Goal: Information Seeking & Learning: Learn about a topic

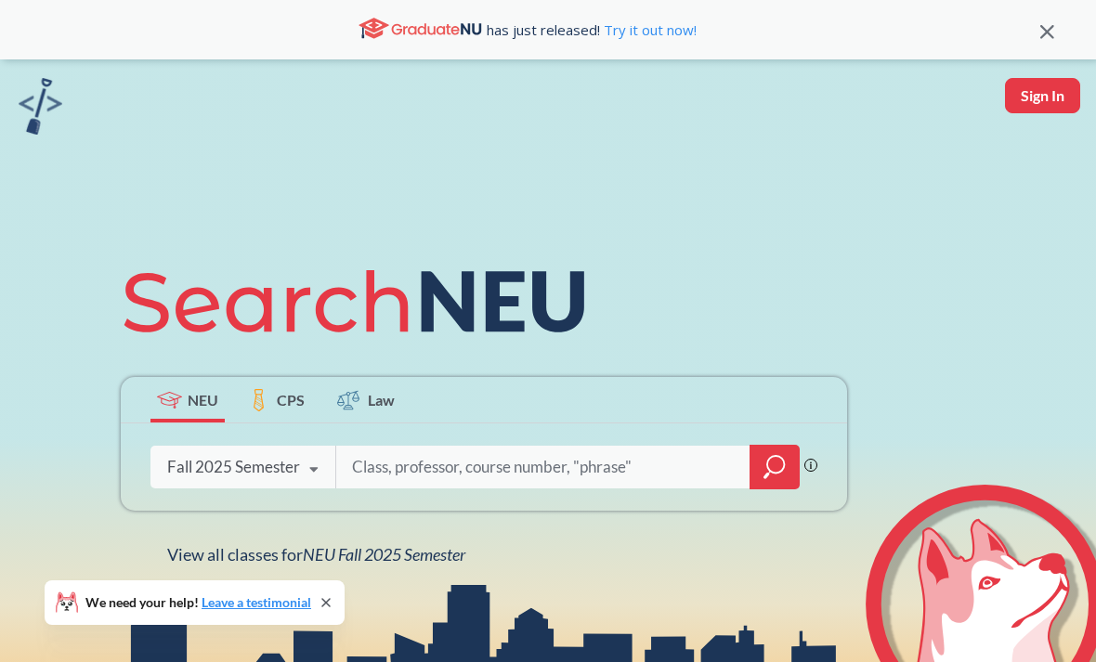
click at [481, 555] on div "NEU CPS Law Phrase search guarantees the exact search appears in the results. E…" at bounding box center [484, 408] width 749 height 316
click at [442, 558] on span "NEU Fall 2025 Semester" at bounding box center [384, 554] width 163 height 20
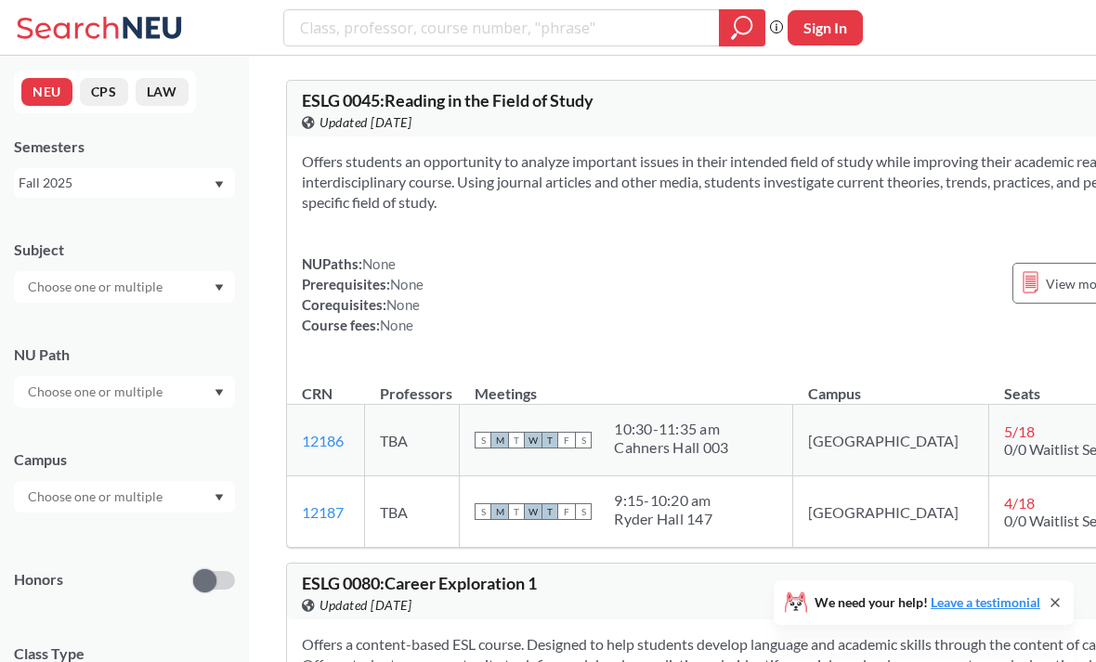
click at [66, 288] on input "text" at bounding box center [97, 287] width 156 height 22
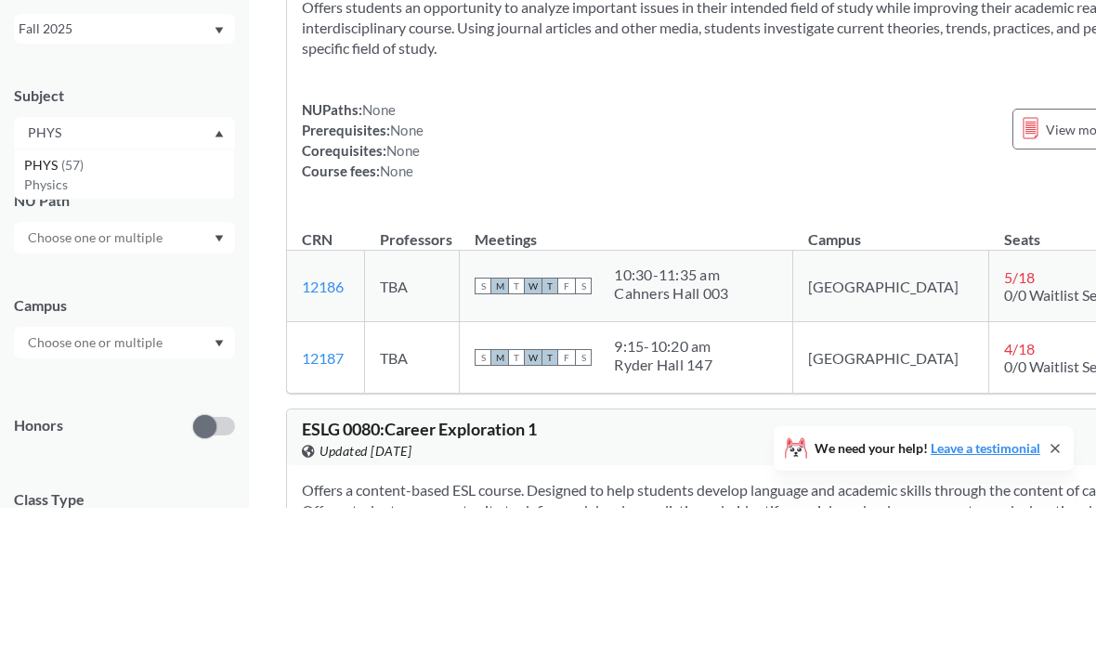
type input "PHYS"
click at [42, 309] on span "PHYS" at bounding box center [42, 319] width 37 height 20
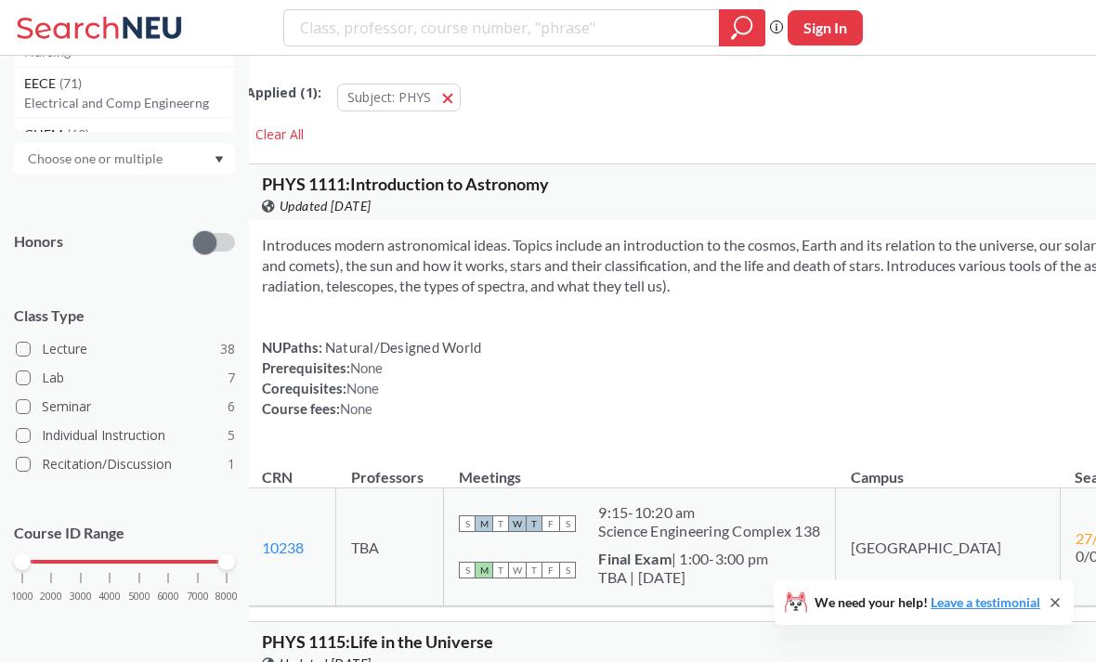
click at [92, 560] on div at bounding box center [124, 562] width 204 height 4
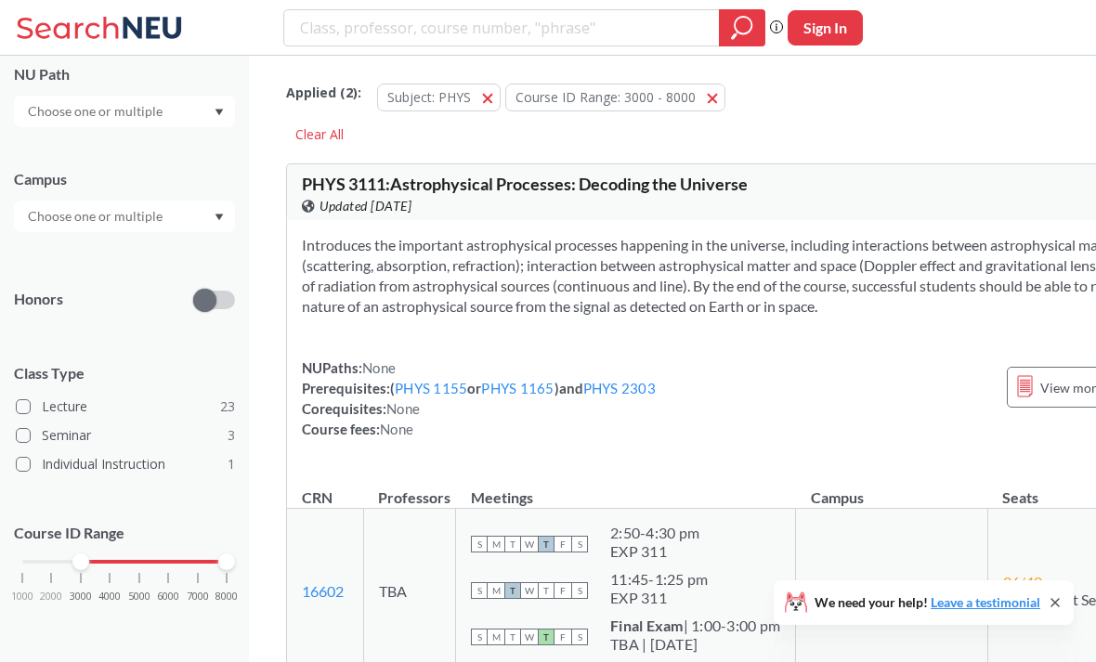
click at [140, 563] on div "1000 2000 3000 4000 5000 6000 7000 8000" at bounding box center [124, 561] width 204 height 13
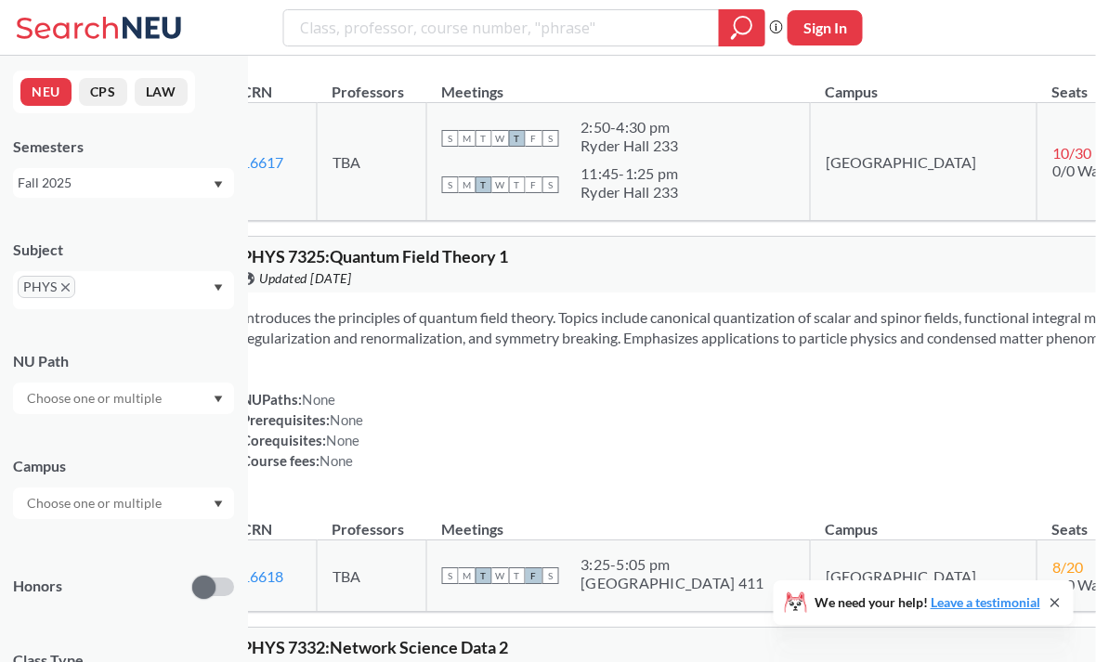
scroll to position [6023, 21]
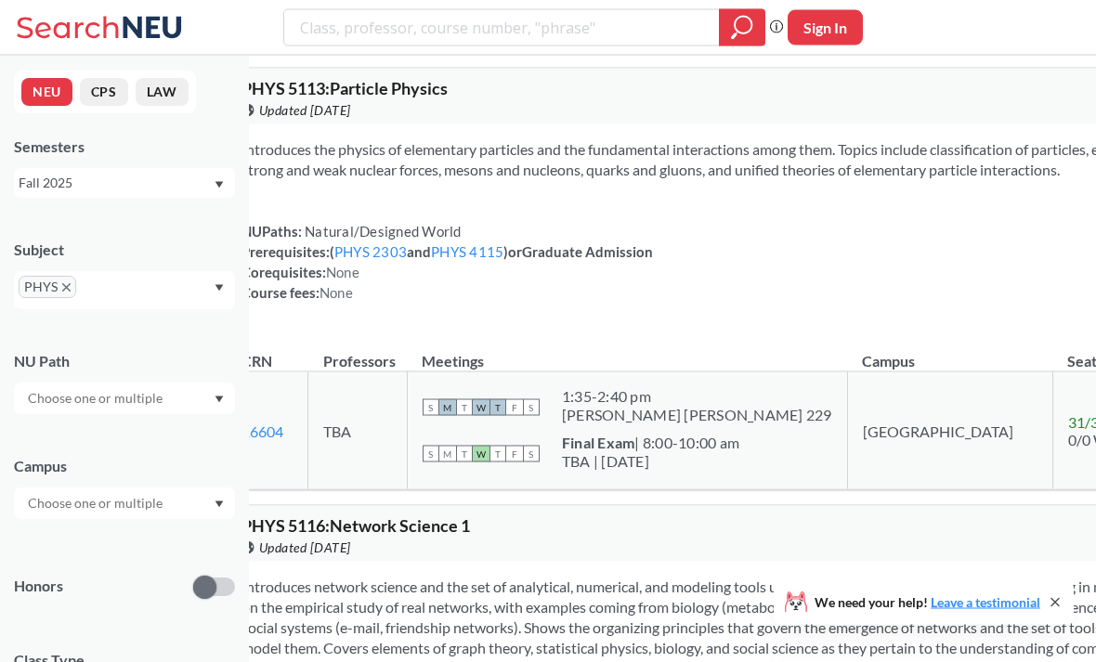
scroll to position [0, 21]
